Goal: Navigation & Orientation: Find specific page/section

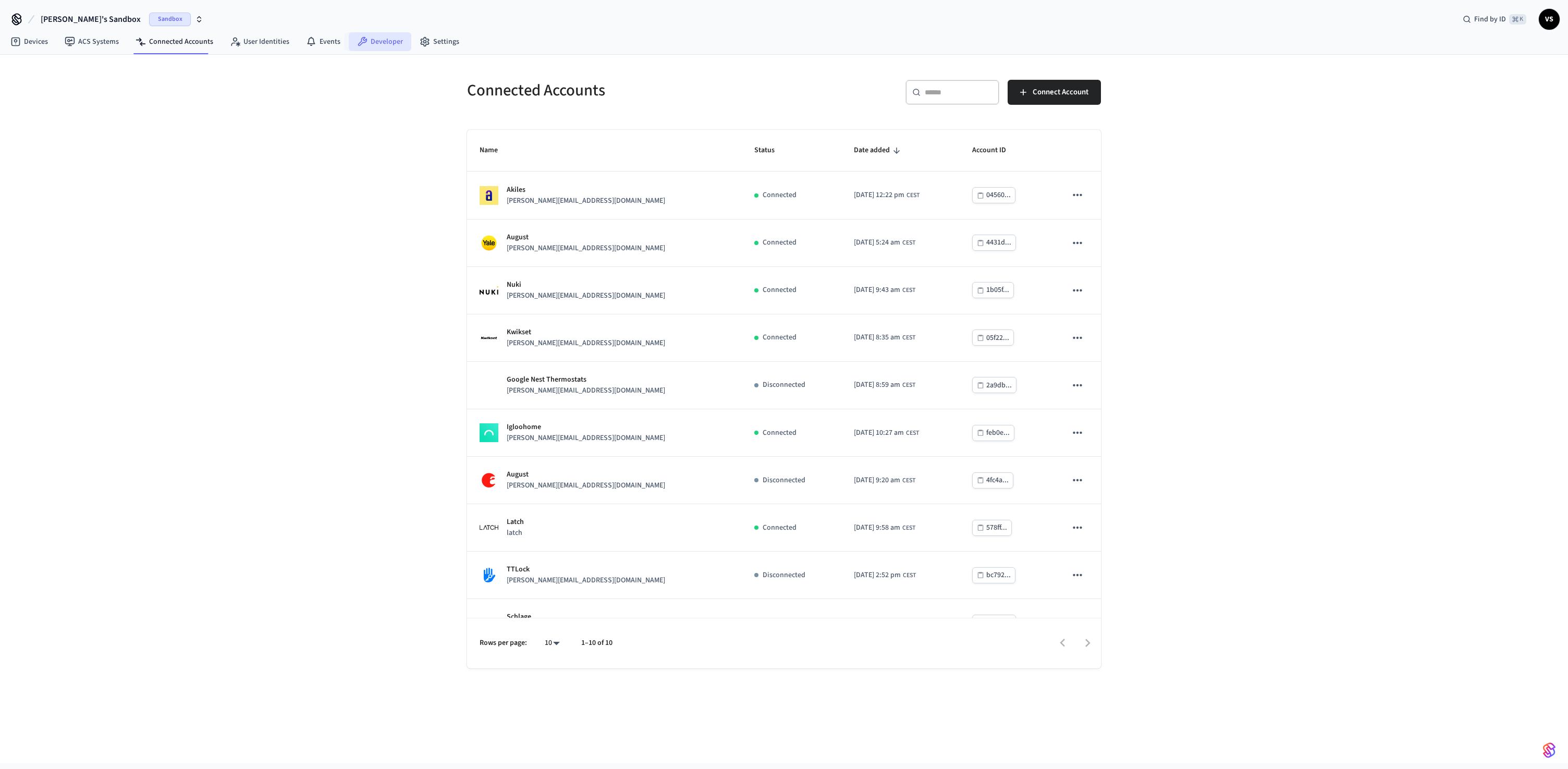
click at [383, 43] on link "Developer" at bounding box center [380, 42] width 63 height 19
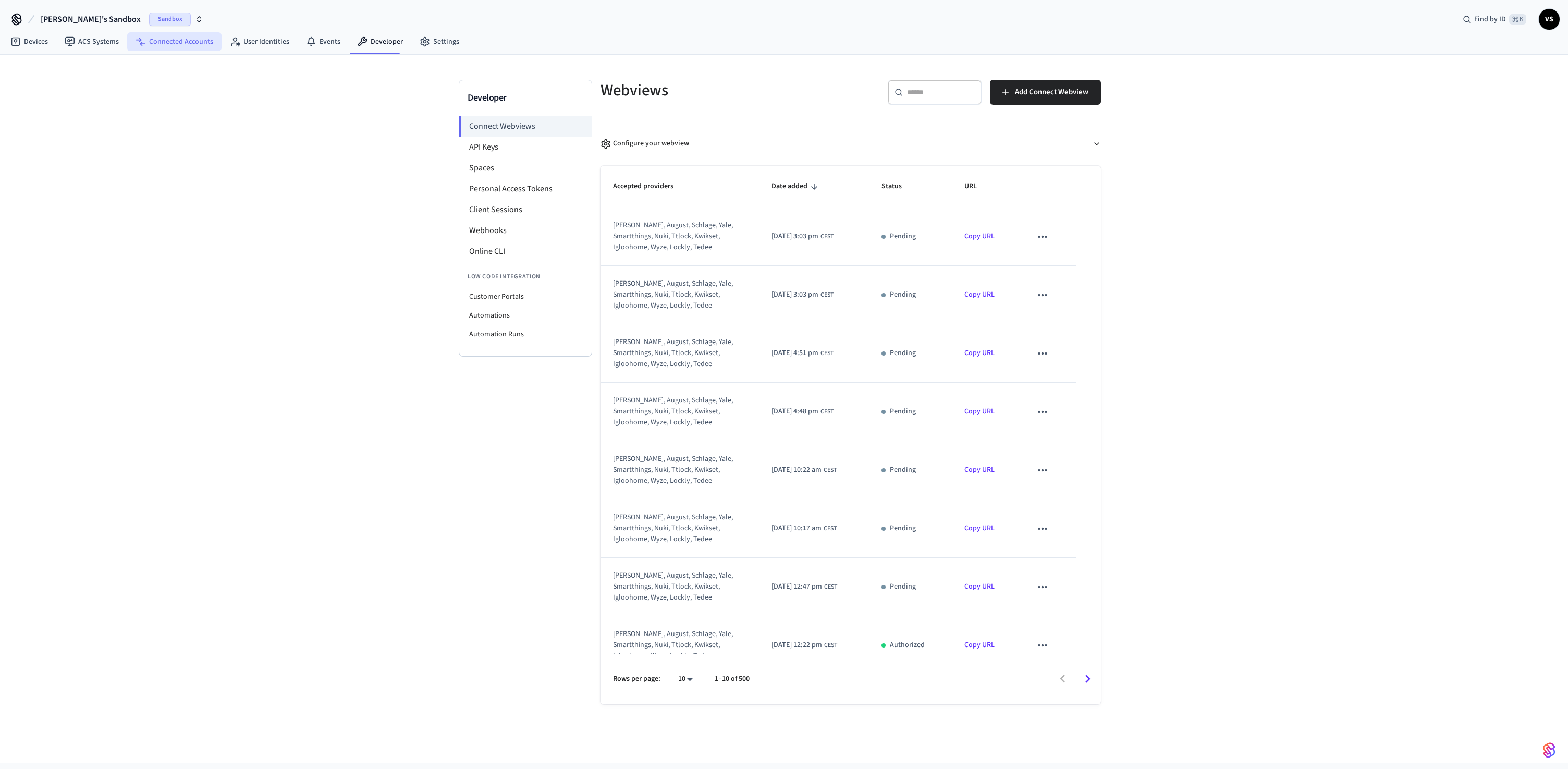
click at [193, 41] on link "Connected Accounts" at bounding box center [174, 42] width 94 height 19
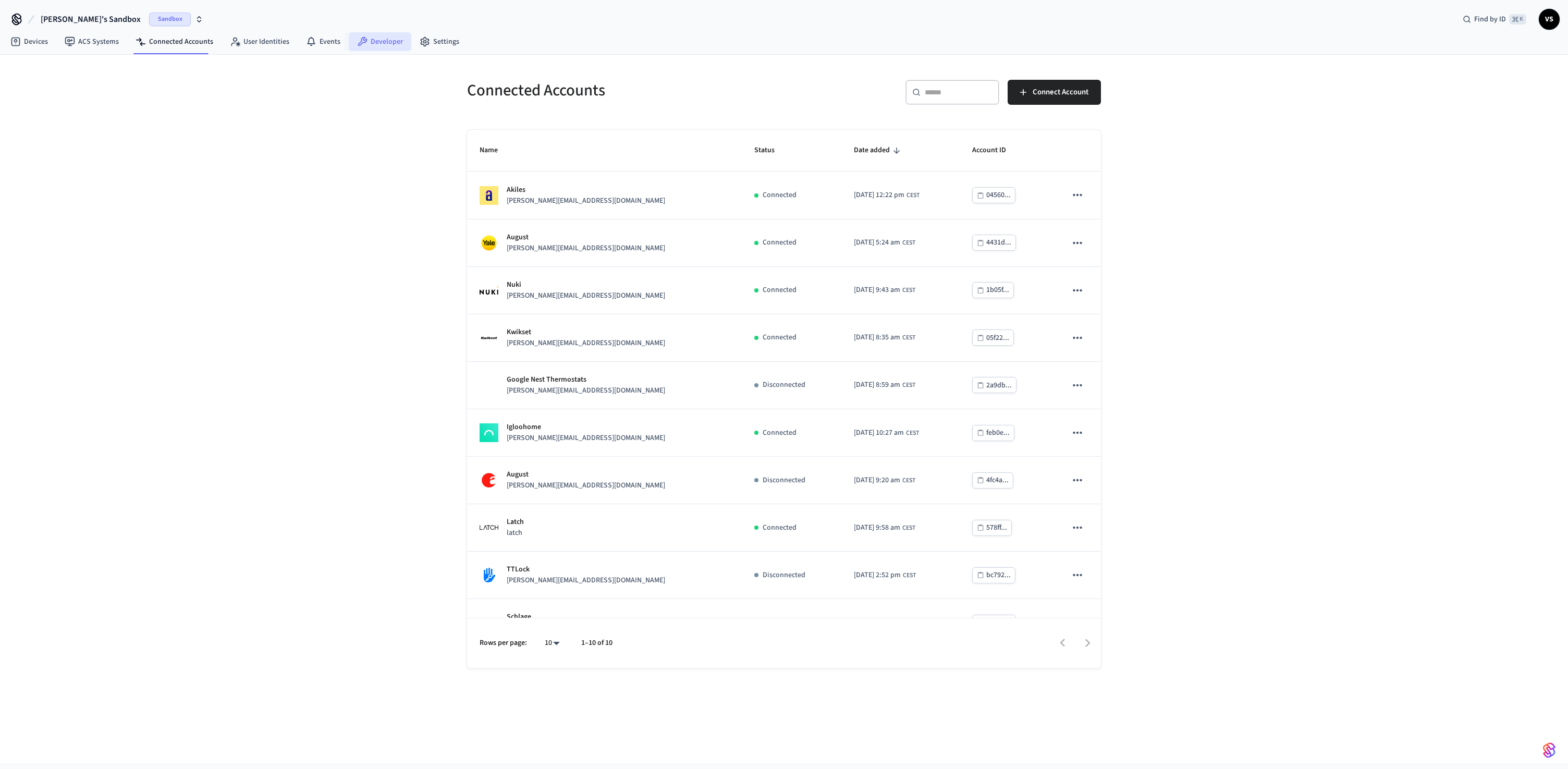
click at [379, 38] on link "Developer" at bounding box center [380, 42] width 63 height 19
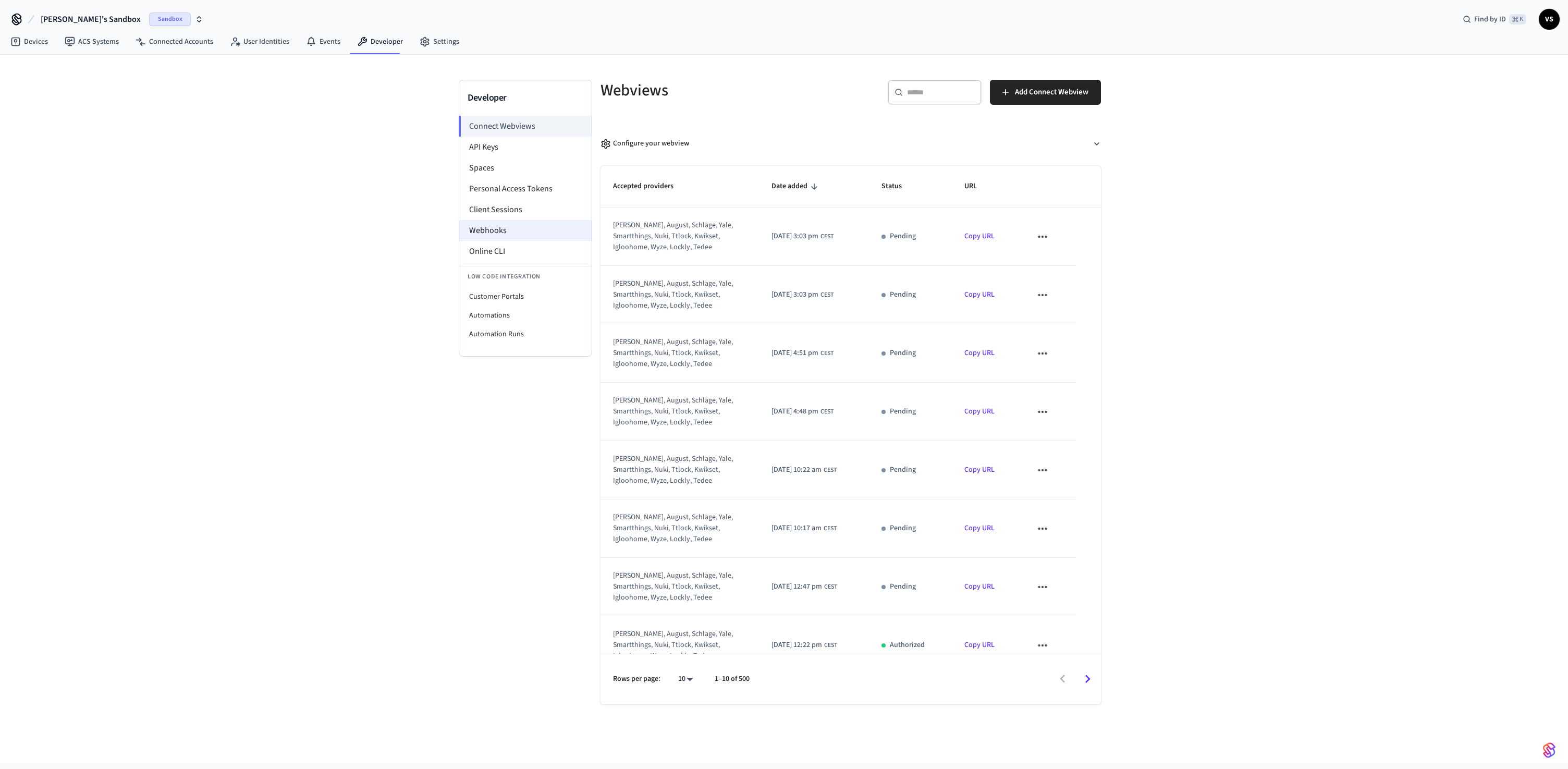
click at [517, 226] on li "Webhooks" at bounding box center [526, 230] width 133 height 21
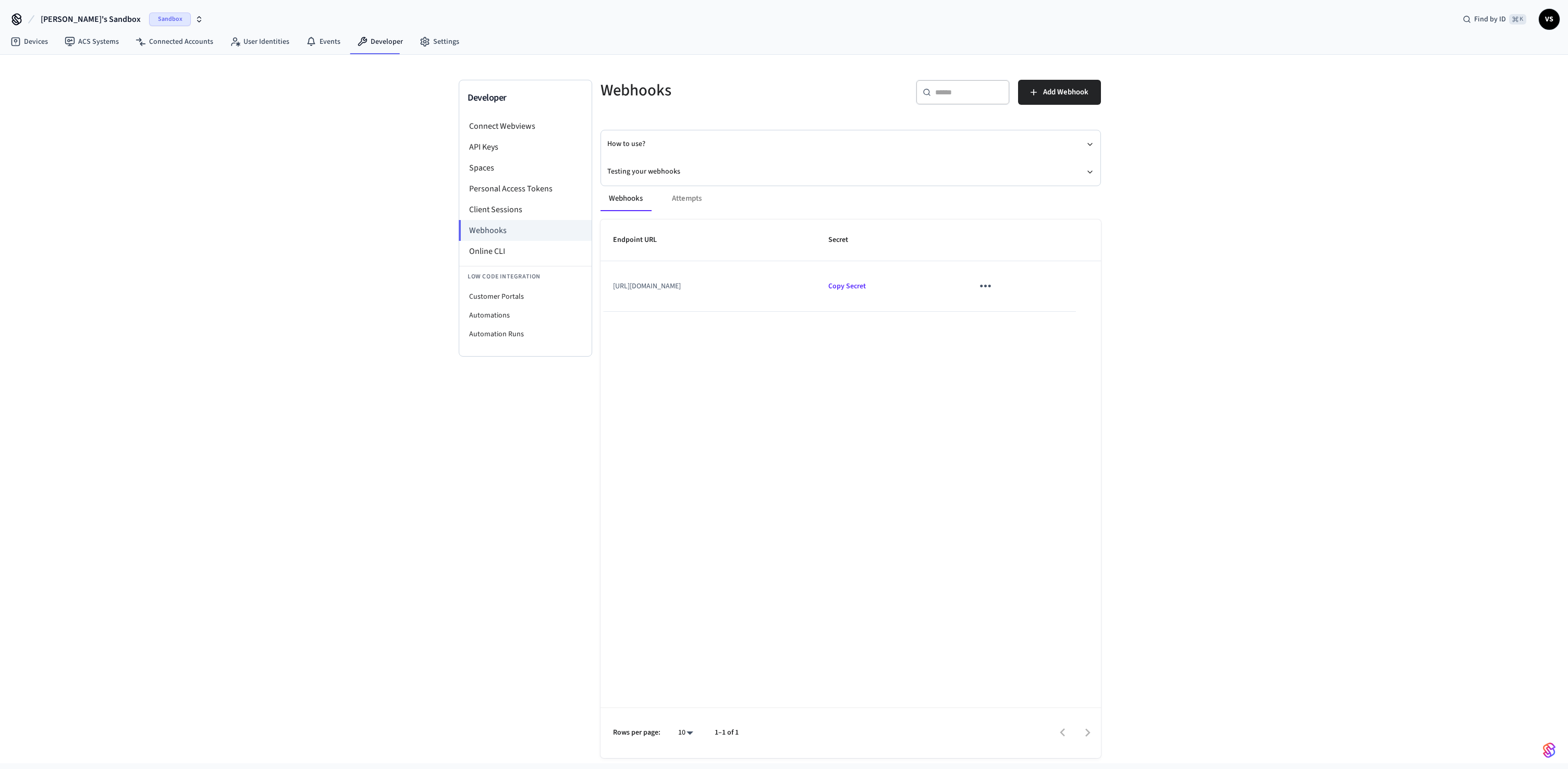
click at [690, 195] on div "Webhooks Attempts" at bounding box center [851, 198] width 501 height 25
click at [695, 200] on div "Webhooks Attempts" at bounding box center [851, 198] width 501 height 25
click at [638, 201] on button "Webhooks" at bounding box center [625, 198] width 50 height 25
